Goal: Find specific page/section: Find specific page/section

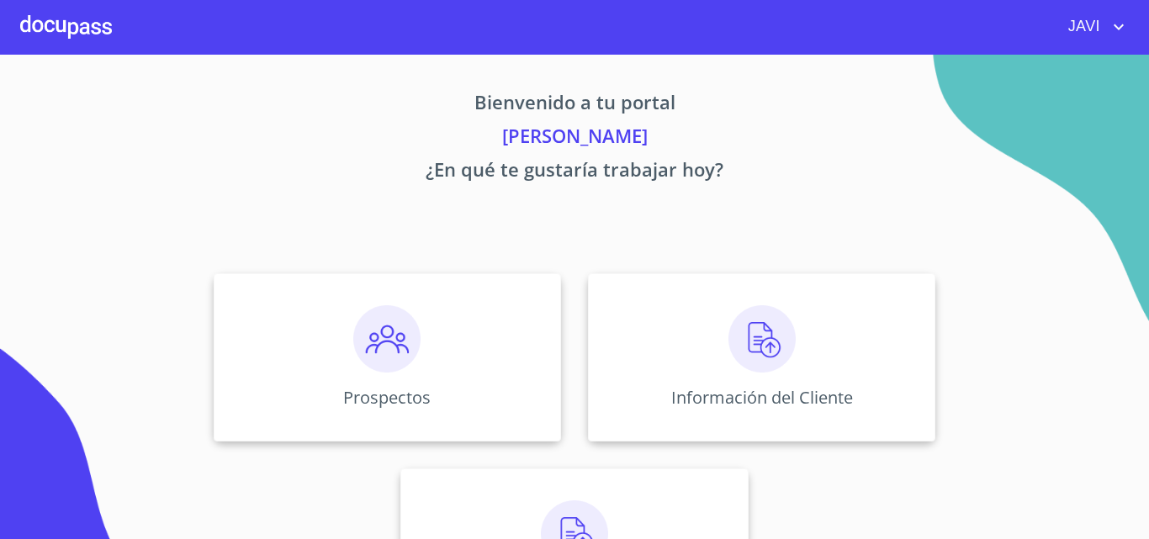
click at [754, 340] on img at bounding box center [762, 338] width 67 height 67
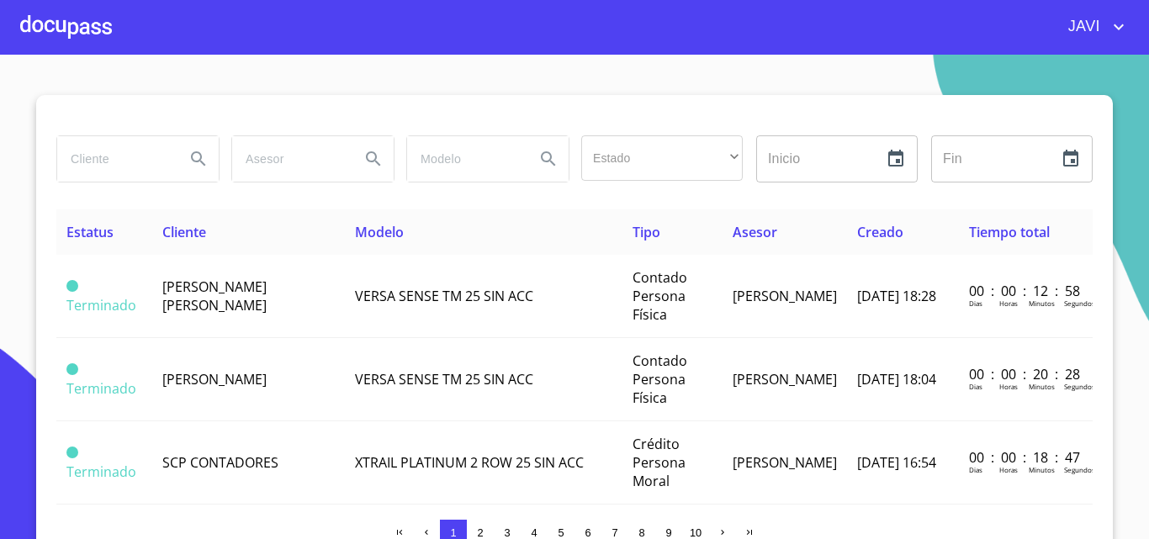
click at [130, 166] on input "search" at bounding box center [114, 158] width 114 height 45
type input "[PERSON_NAME]"
click at [192, 157] on icon "Search" at bounding box center [198, 159] width 20 height 20
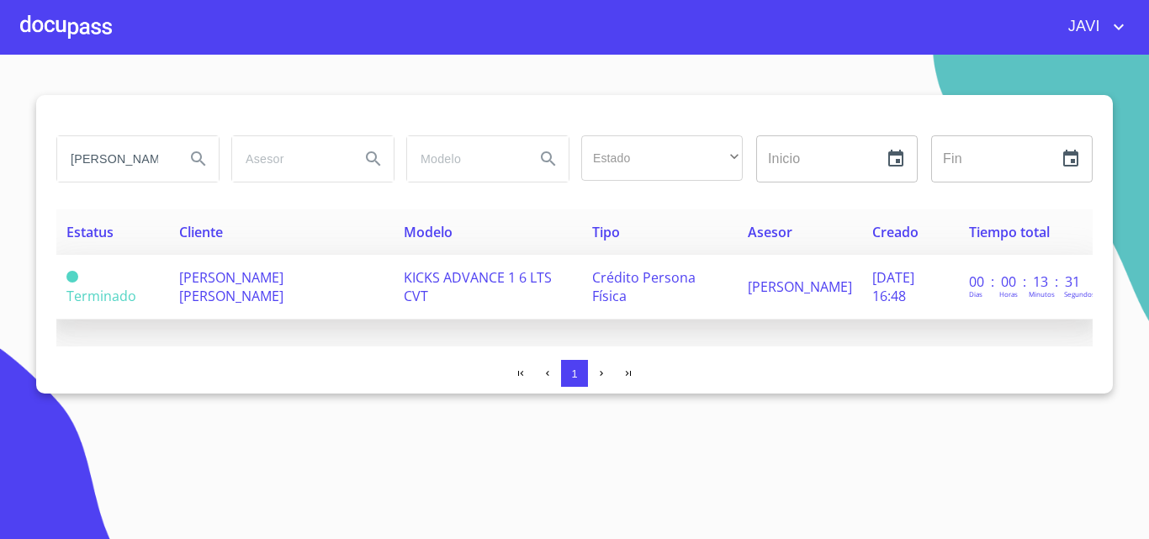
click at [284, 284] on span "[PERSON_NAME] [PERSON_NAME]" at bounding box center [231, 286] width 104 height 37
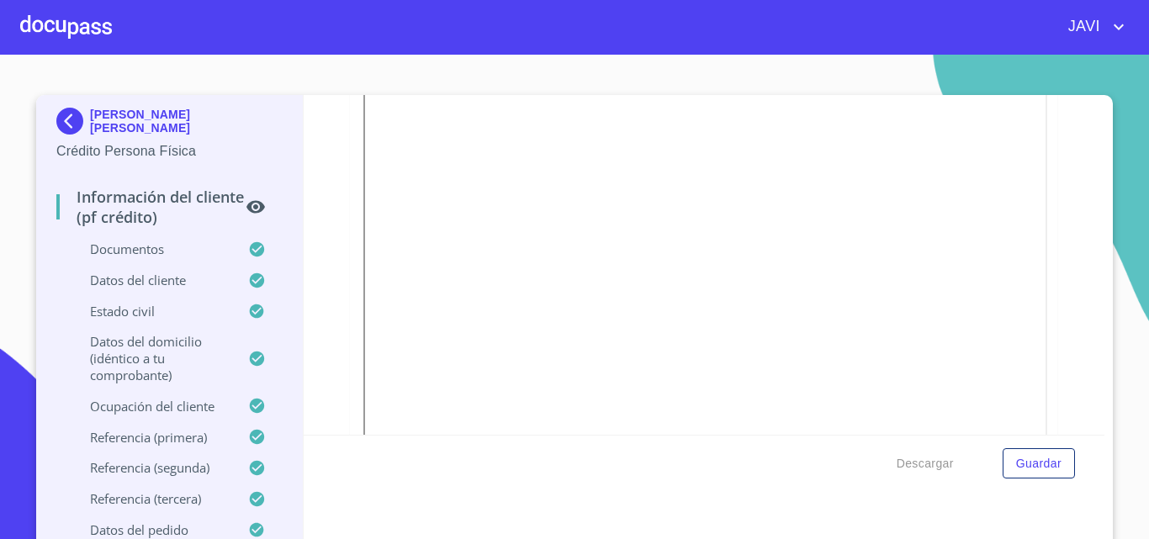
scroll to position [337, 0]
click at [217, 35] on div "JAVI" at bounding box center [620, 26] width 1017 height 27
click at [888, 70] on section "[PERSON_NAME] [PERSON_NAME] Crédito Persona Física Información del cliente (PF …" at bounding box center [574, 297] width 1149 height 485
click at [69, 27] on div at bounding box center [66, 27] width 92 height 54
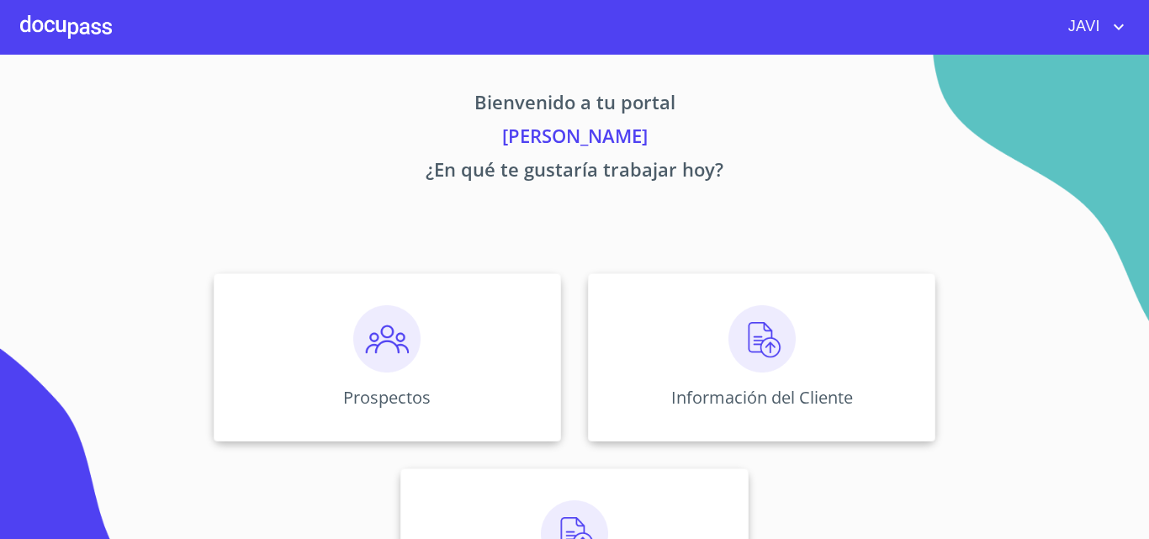
click at [1118, 26] on icon "account of current user" at bounding box center [1119, 27] width 20 height 20
click at [1102, 33] on li "Salir" at bounding box center [1101, 35] width 55 height 30
